Goal: Navigation & Orientation: Go to known website

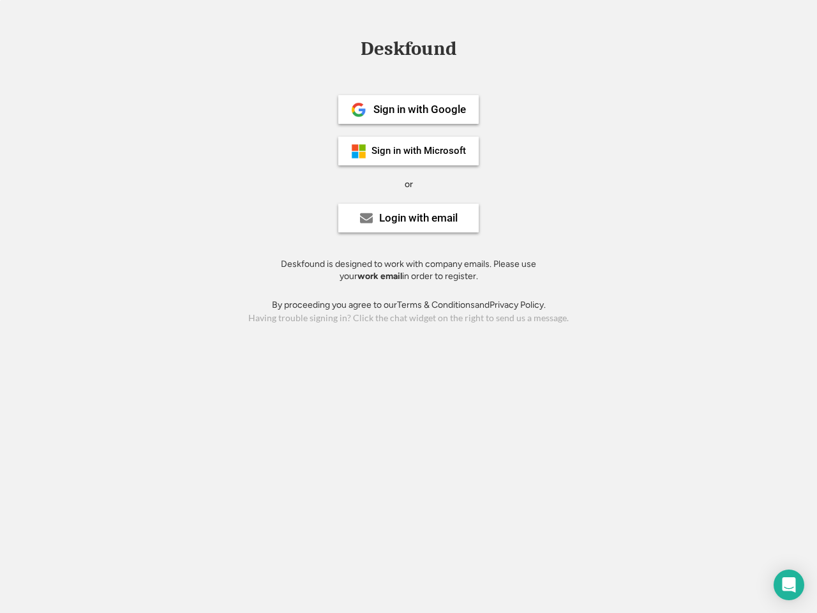
click at [409, 183] on div "or" at bounding box center [409, 184] width 8 height 13
click at [409, 51] on div "Deskfound" at bounding box center [408, 49] width 109 height 20
click at [350, 49] on div "Deskfound" at bounding box center [408, 51] width 817 height 24
click at [409, 51] on div "Deskfound" at bounding box center [408, 49] width 109 height 20
click at [409, 184] on div "or" at bounding box center [409, 184] width 8 height 13
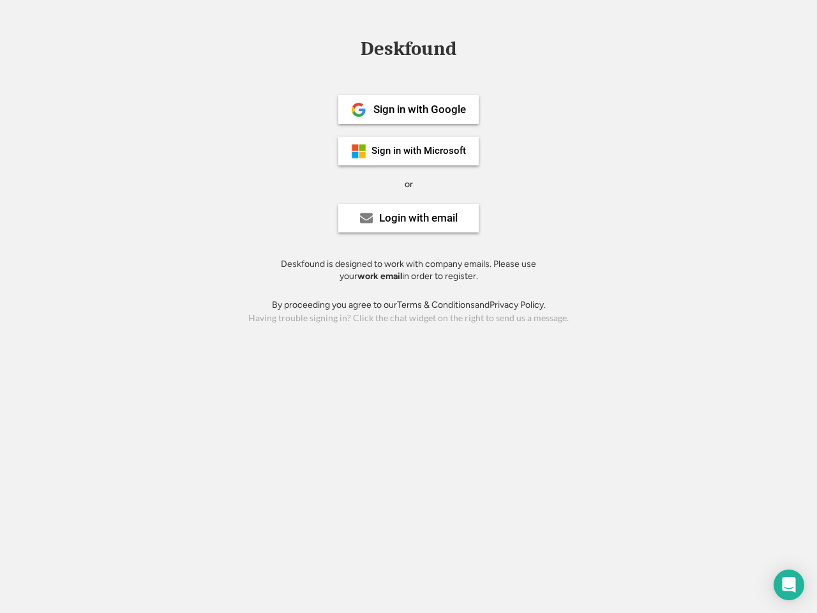
click at [409, 109] on div "Sign in with Google" at bounding box center [419, 109] width 93 height 11
click at [419, 109] on div "Sign in with Google" at bounding box center [419, 109] width 93 height 11
click at [359, 110] on img at bounding box center [358, 109] width 15 height 15
click at [409, 151] on div "Sign in with Microsoft" at bounding box center [418, 151] width 94 height 10
click at [419, 151] on div "Sign in with Microsoft" at bounding box center [418, 151] width 94 height 10
